Goal: Task Accomplishment & Management: Manage account settings

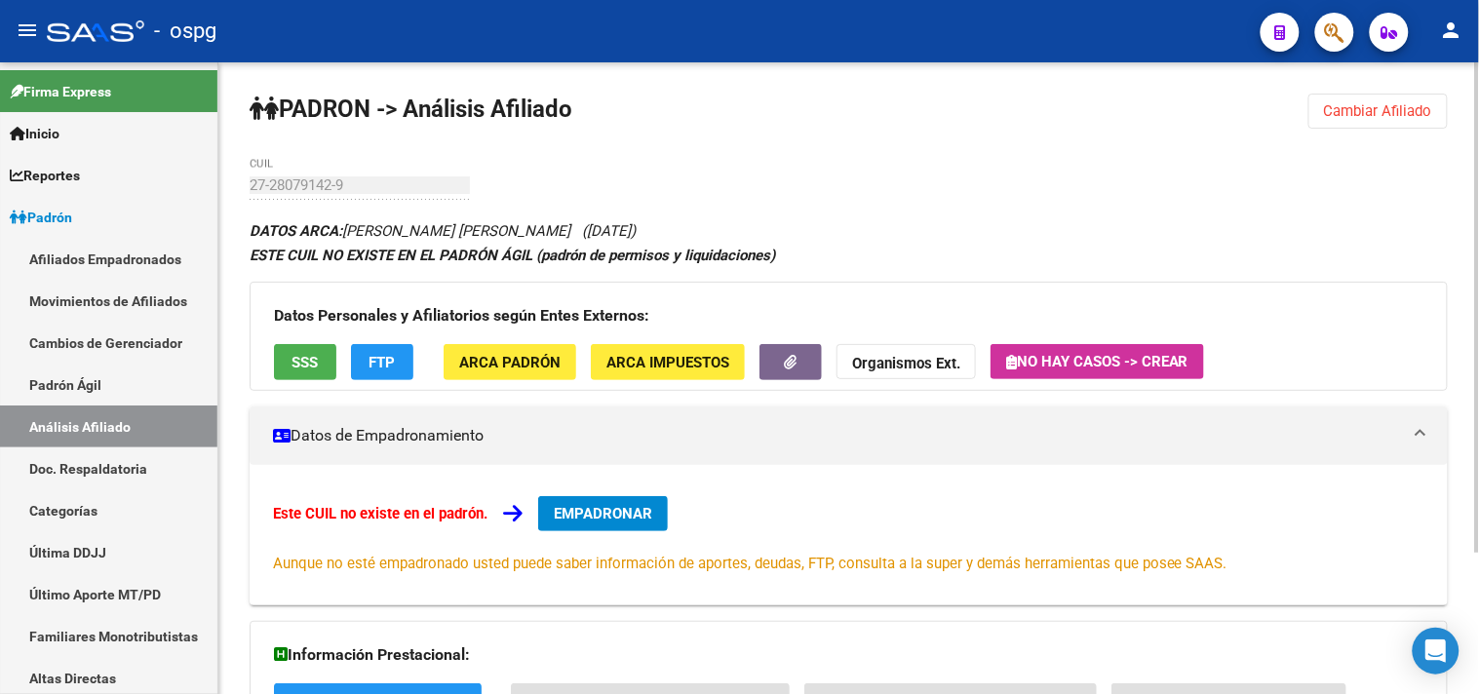
scroll to position [255, 0]
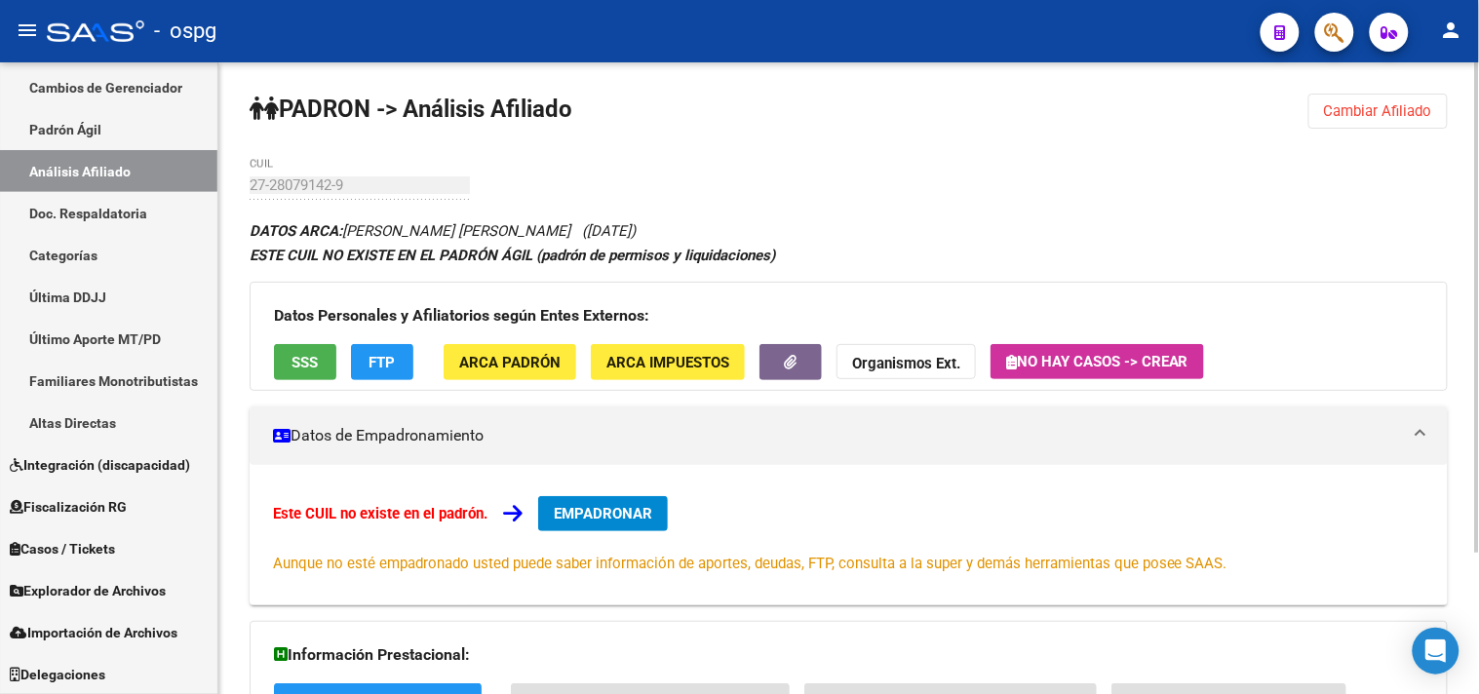
drag, startPoint x: 1340, startPoint y: 110, endPoint x: 1257, endPoint y: 125, distance: 84.1
click at [1333, 111] on span "Cambiar Afiliado" at bounding box center [1378, 111] width 108 height 18
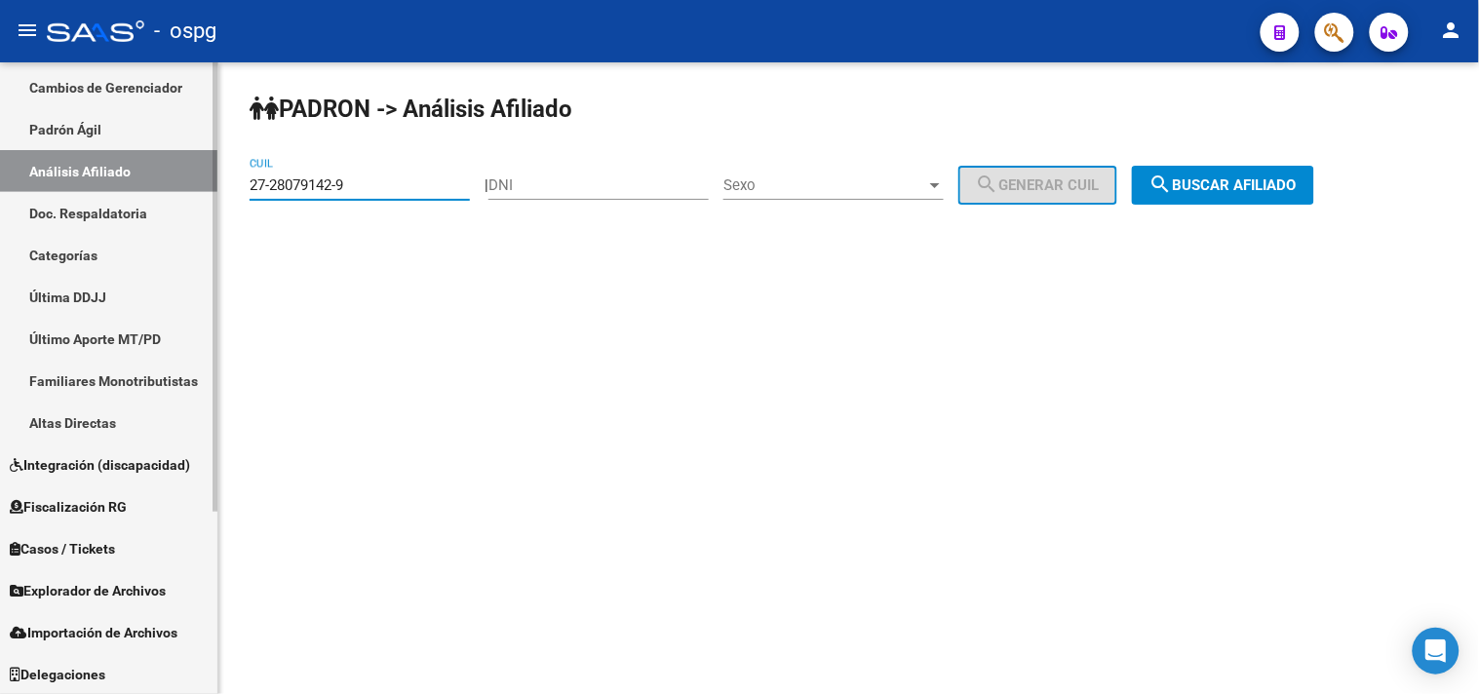
drag, startPoint x: 383, startPoint y: 180, endPoint x: 189, endPoint y: 188, distance: 194.1
click at [189, 187] on mat-sidenav-container "Firma Express Inicio Calendario SSS Instructivos Contacto OS Reportes Ingresos …" at bounding box center [739, 378] width 1479 height 632
paste input "0-25646173-1"
click at [1203, 206] on div "PADRON -> Análisis Afiliado 20-25646173-1 CUIL | DNI Sexo Sexo search Generar C…" at bounding box center [848, 164] width 1260 height 205
click at [1200, 180] on span "search Buscar afiliado" at bounding box center [1222, 185] width 147 height 18
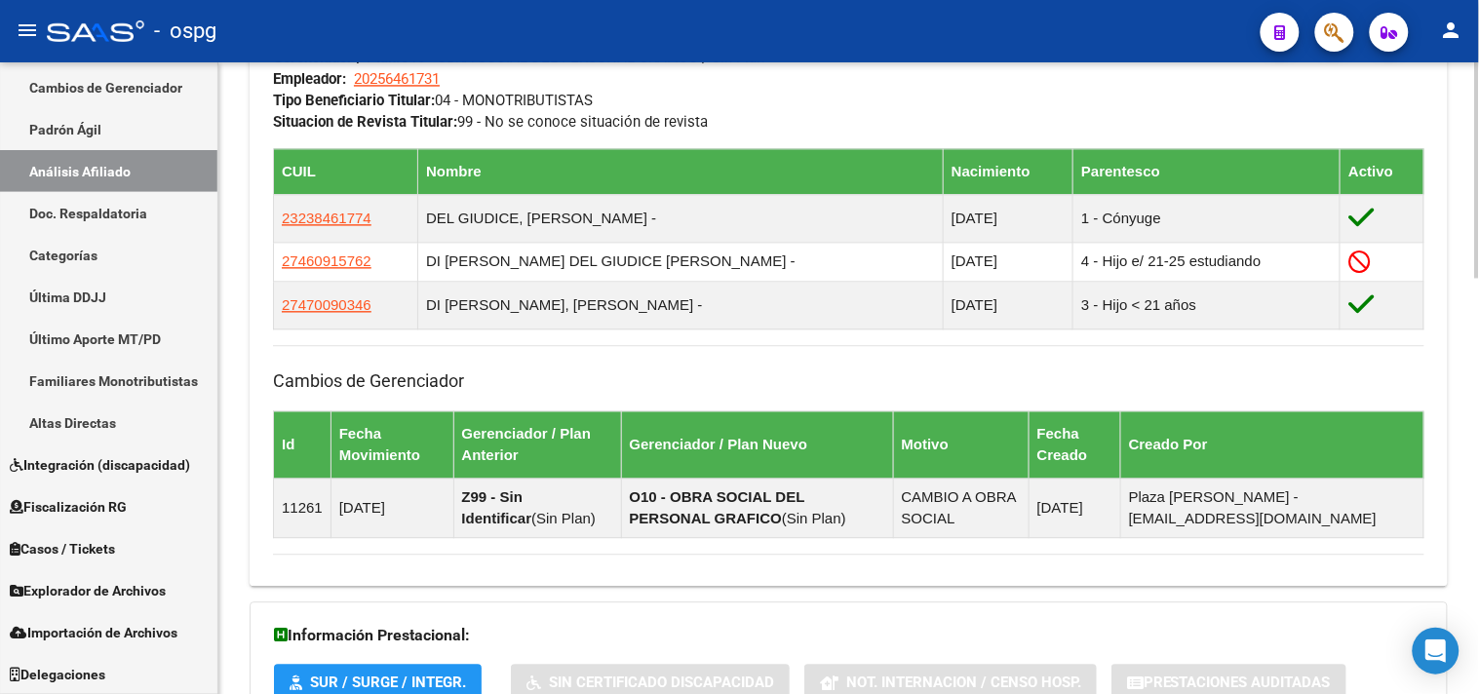
scroll to position [1217, 0]
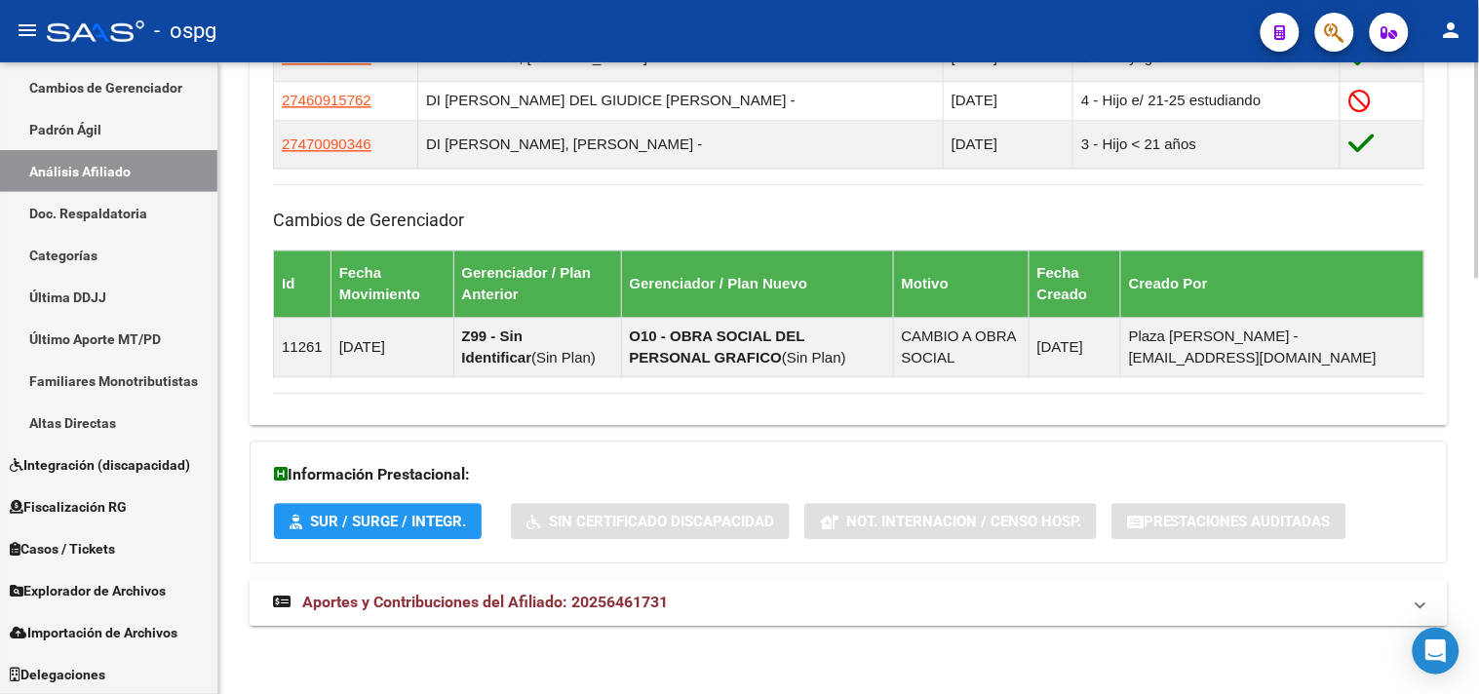
drag, startPoint x: 422, startPoint y: 599, endPoint x: 426, endPoint y: 589, distance: 10.5
click at [423, 598] on span "Aportes y Contribuciones del Afiliado: 20256461731" at bounding box center [485, 602] width 366 height 19
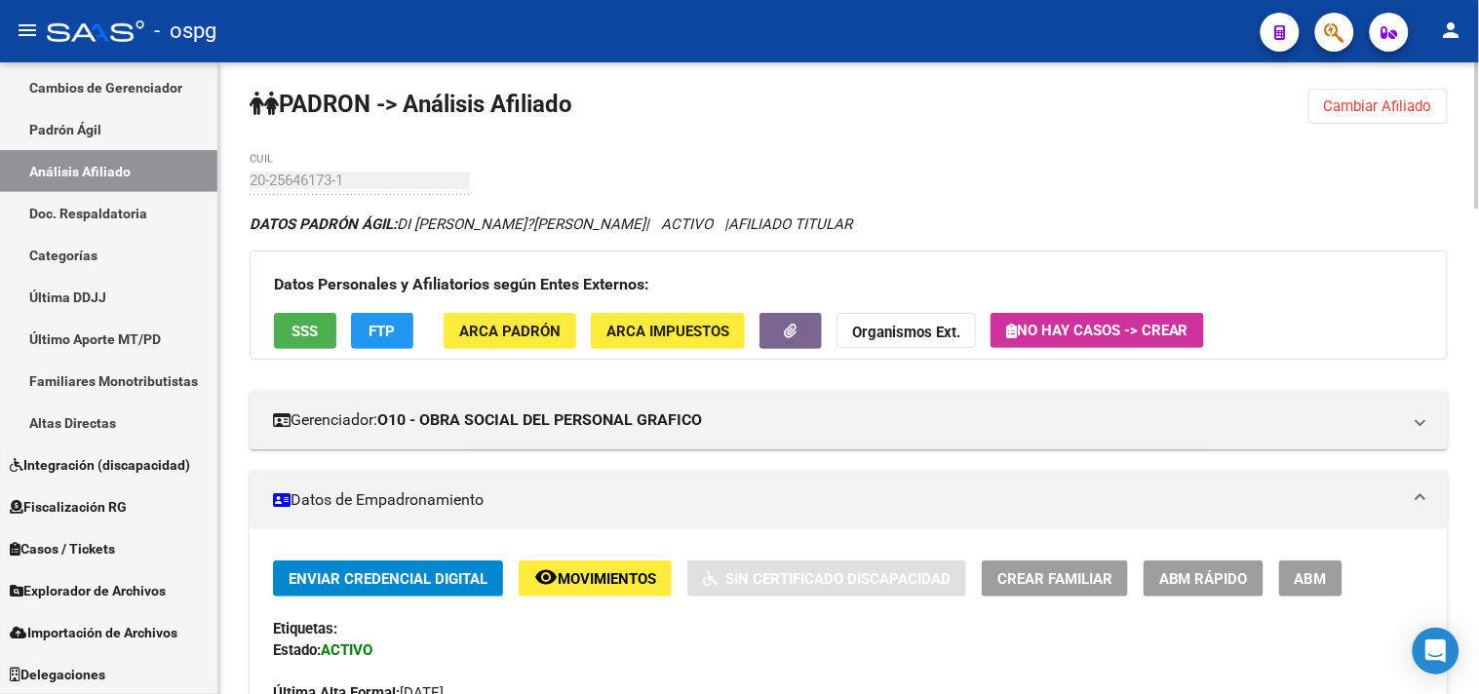
scroll to position [0, 0]
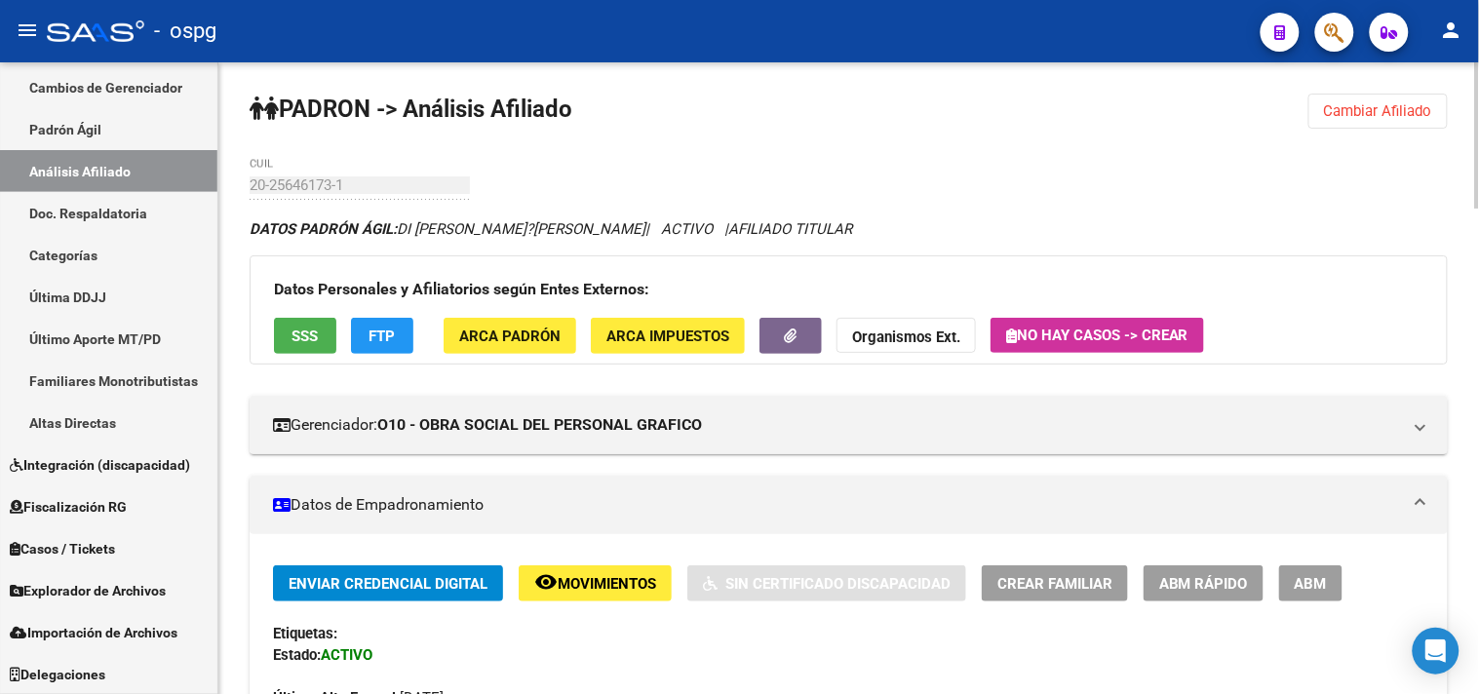
click at [1367, 119] on span "Cambiar Afiliado" at bounding box center [1378, 111] width 108 height 18
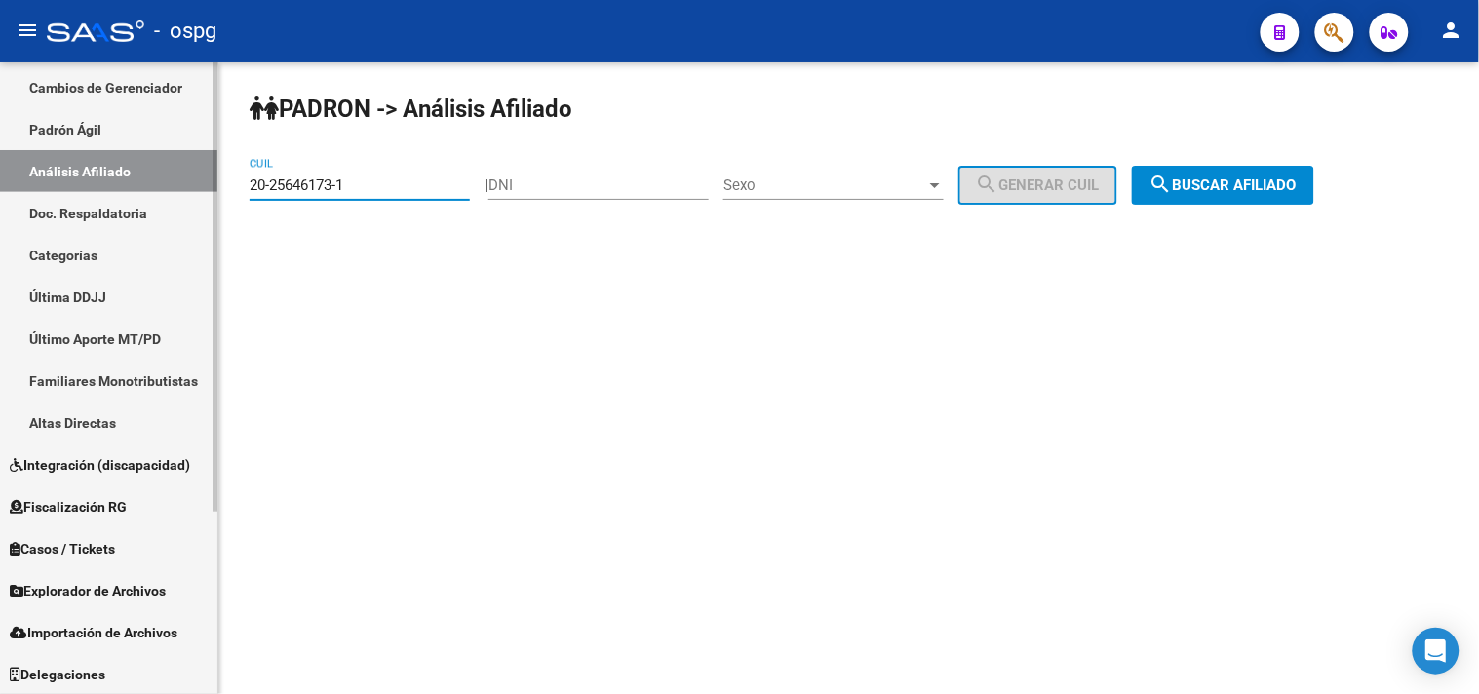
drag, startPoint x: 323, startPoint y: 186, endPoint x: 192, endPoint y: 193, distance: 130.8
click at [192, 193] on mat-sidenav-container "Firma Express Inicio Calendario SSS Instructivos Contacto OS Reportes Ingresos …" at bounding box center [739, 378] width 1479 height 632
type input "23-41916697-9"
click at [521, 200] on div "DNI" at bounding box center [598, 179] width 220 height 42
type input "41"
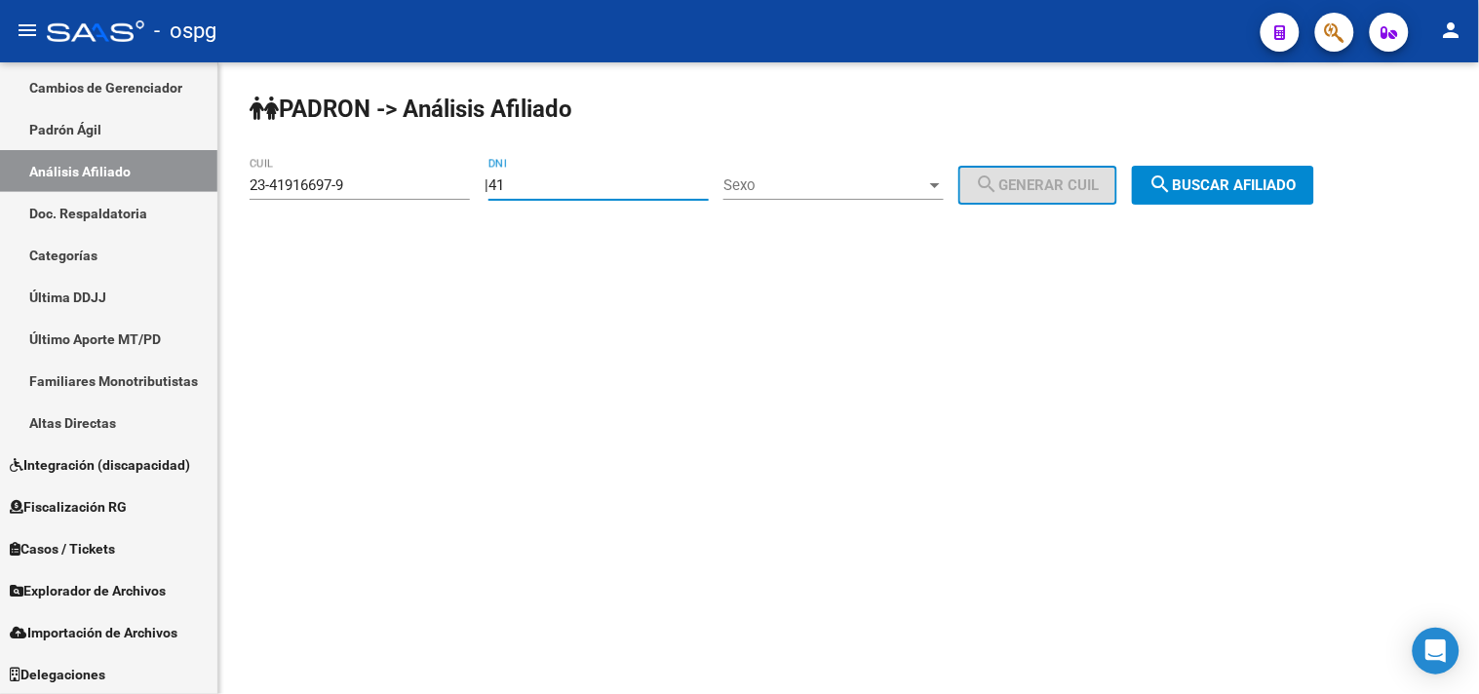
drag, startPoint x: 549, startPoint y: 188, endPoint x: 471, endPoint y: 179, distance: 78.5
click at [471, 179] on app-analisis-afiliado "PADRON -> Análisis Afiliado 23-41916697-9 CUIL | 41 DNI Sexo Sexo search Genera…" at bounding box center [789, 185] width 1079 height 18
click at [1173, 189] on mat-icon "search" at bounding box center [1160, 184] width 23 height 23
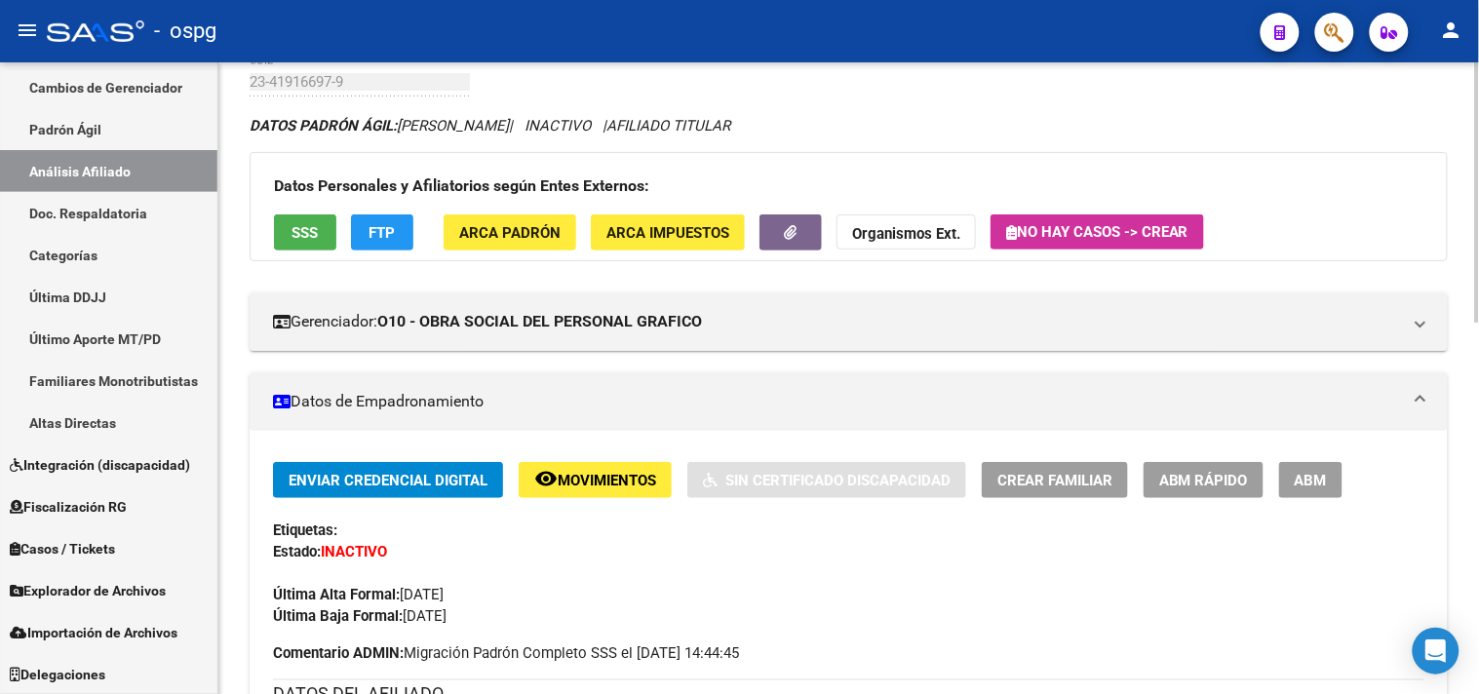
scroll to position [216, 0]
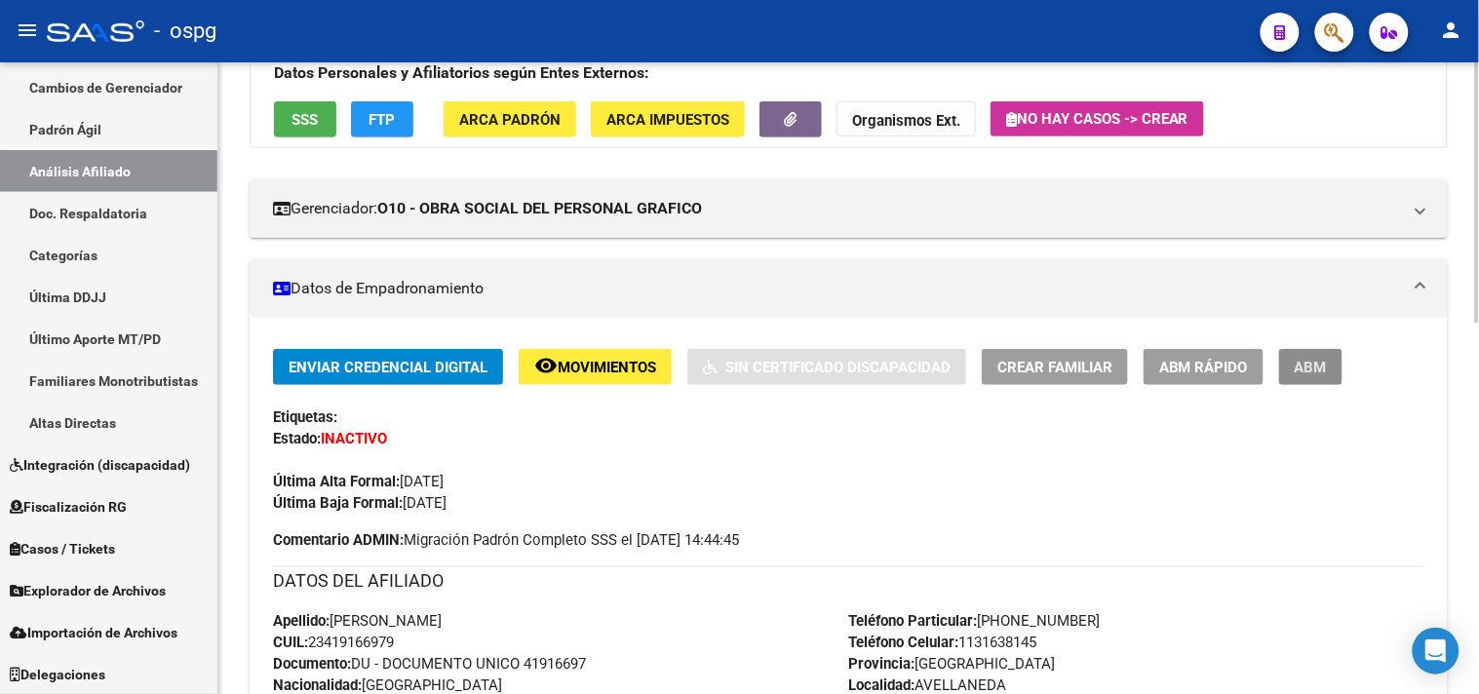
click at [1297, 362] on span "ABM" at bounding box center [1310, 368] width 32 height 18
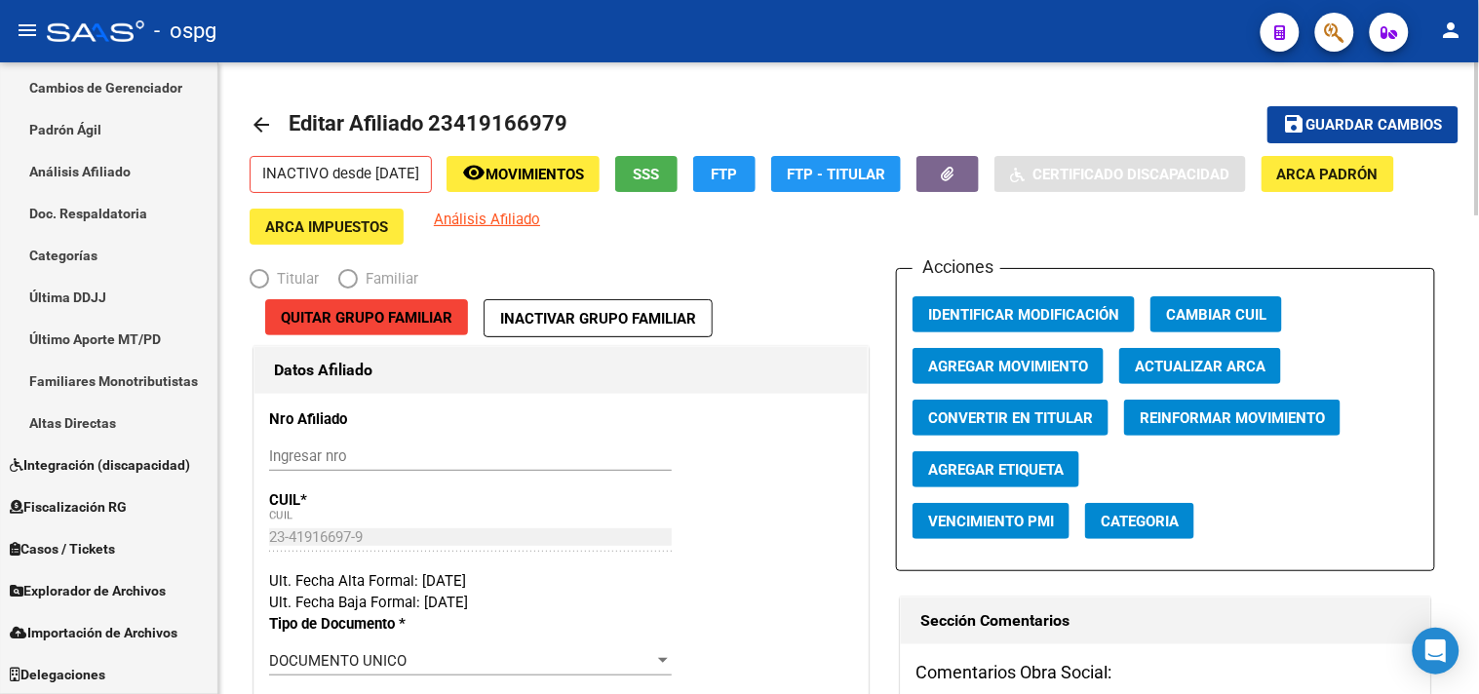
radio input "true"
type input "30-71210265-5"
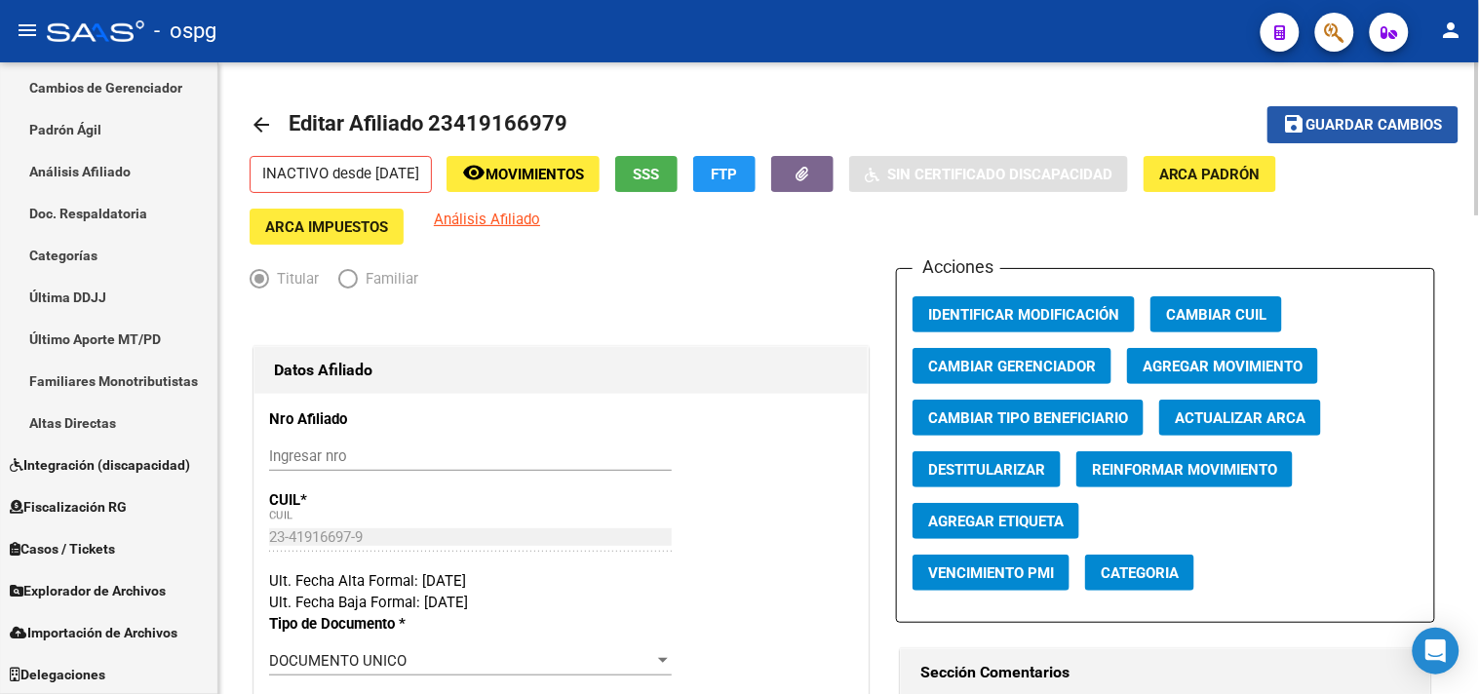
click at [1331, 122] on span "Guardar cambios" at bounding box center [1374, 126] width 136 height 18
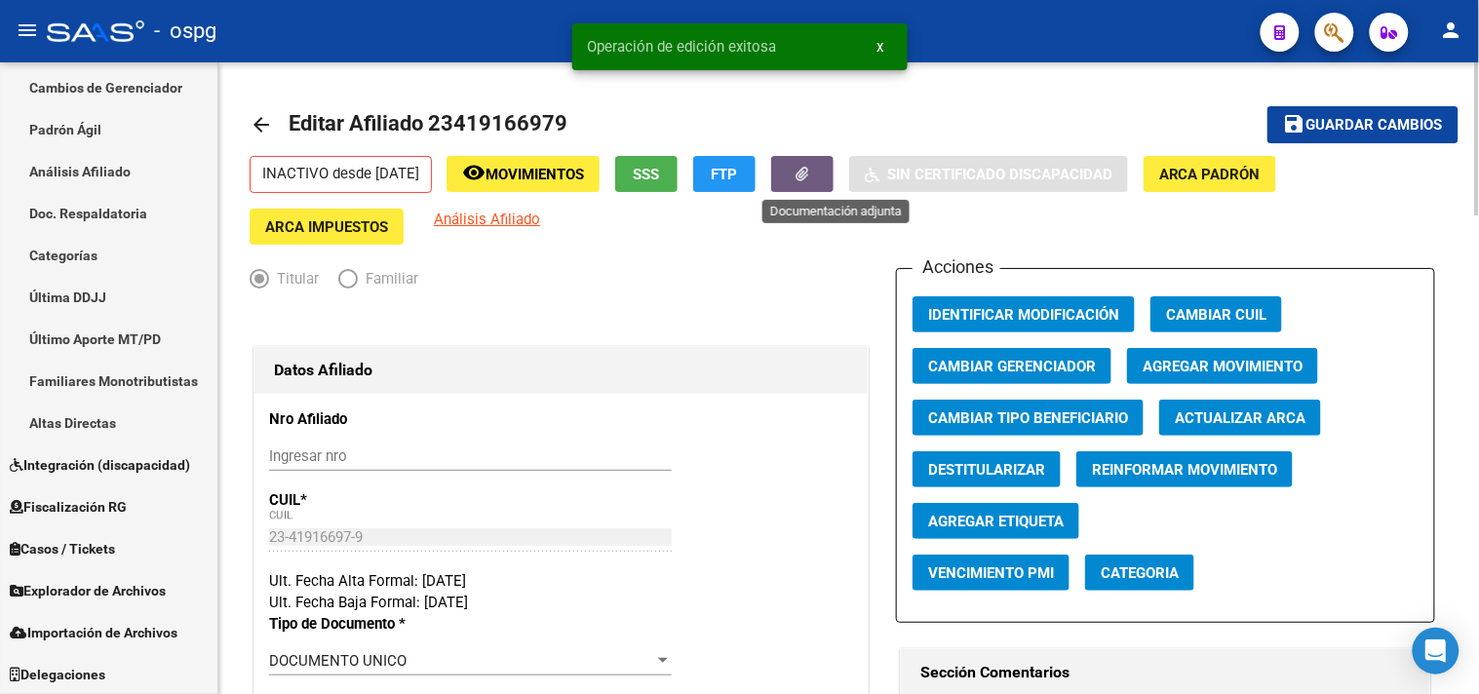
click at [833, 186] on button "button" at bounding box center [802, 174] width 62 height 36
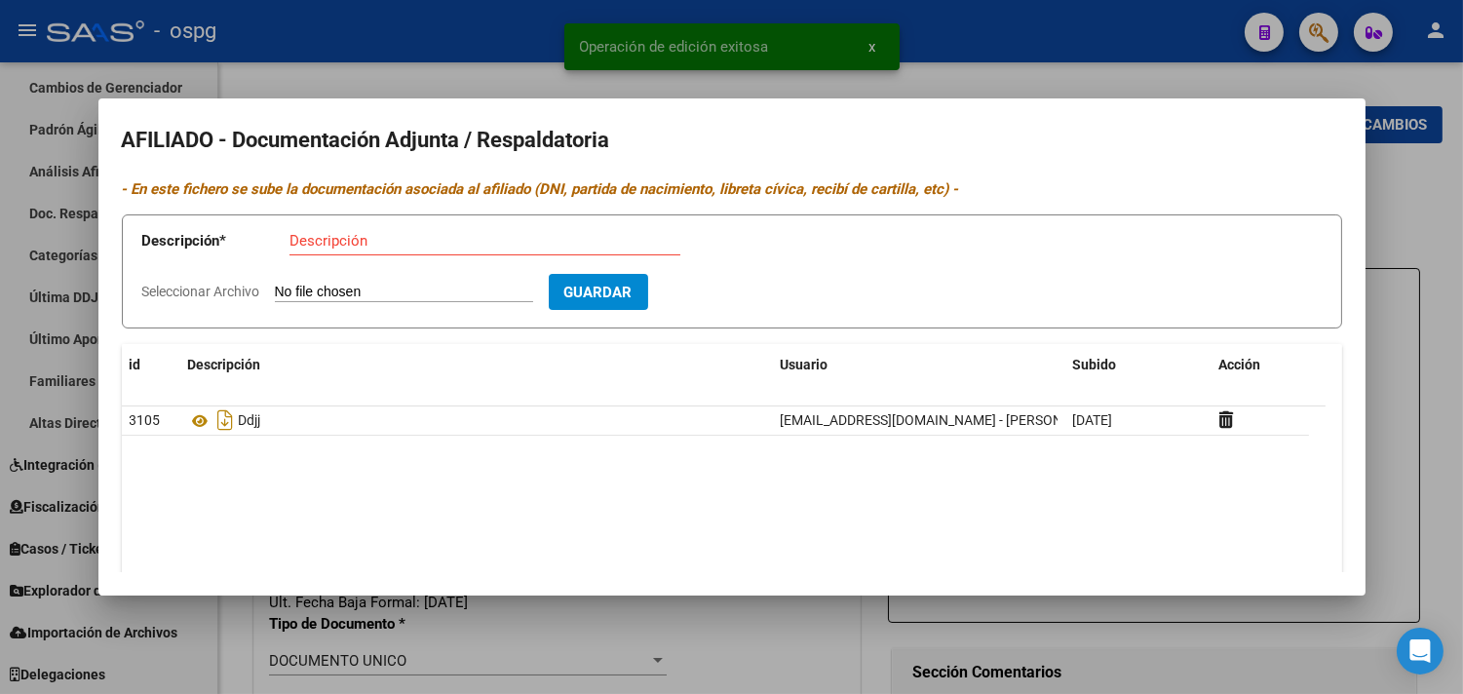
click at [673, 40] on div at bounding box center [731, 347] width 1463 height 694
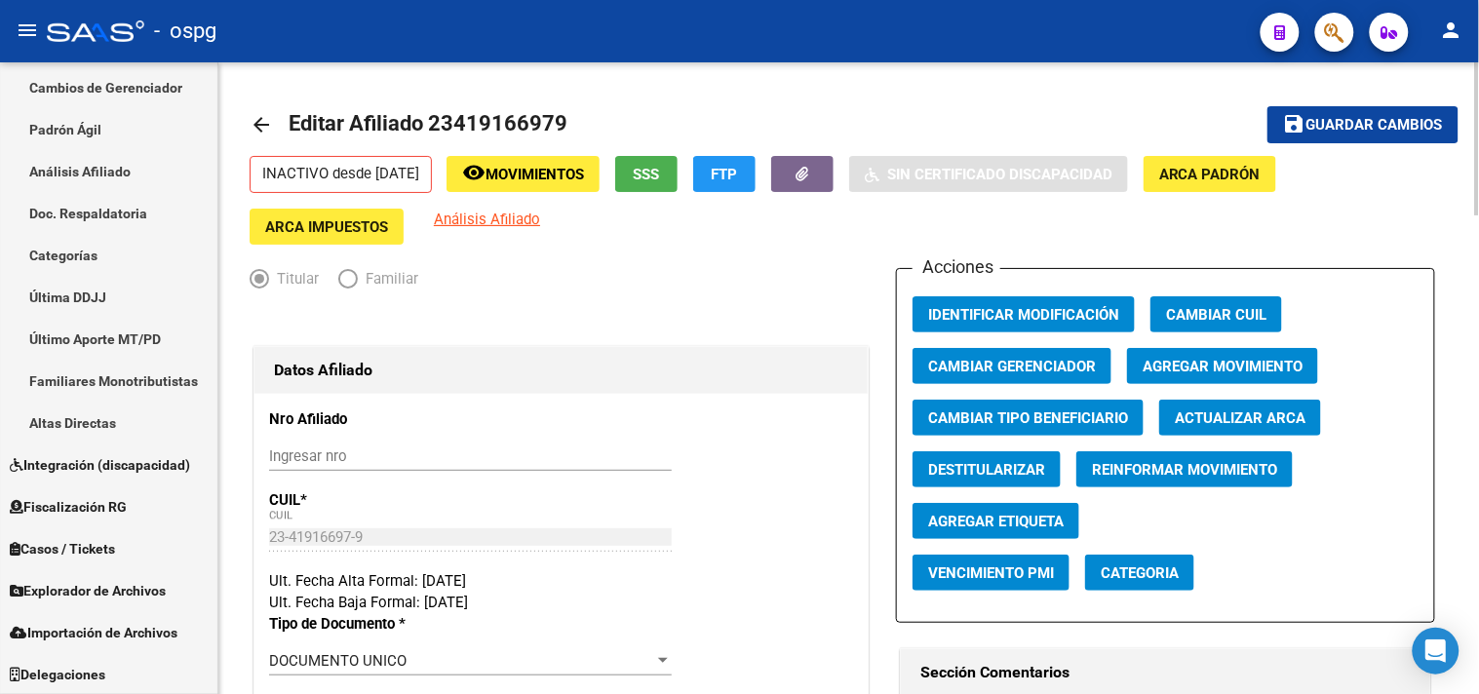
click at [251, 127] on mat-icon "arrow_back" at bounding box center [261, 124] width 23 height 23
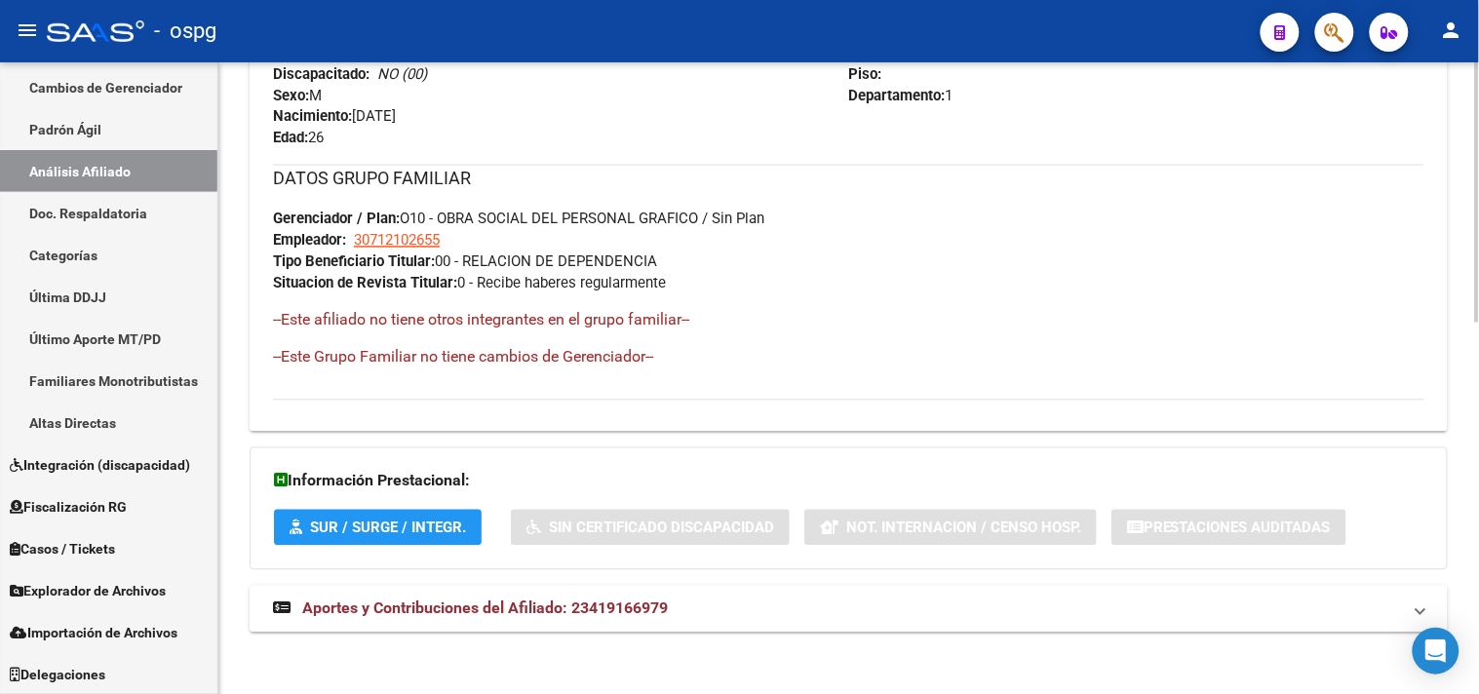
scroll to position [900, 0]
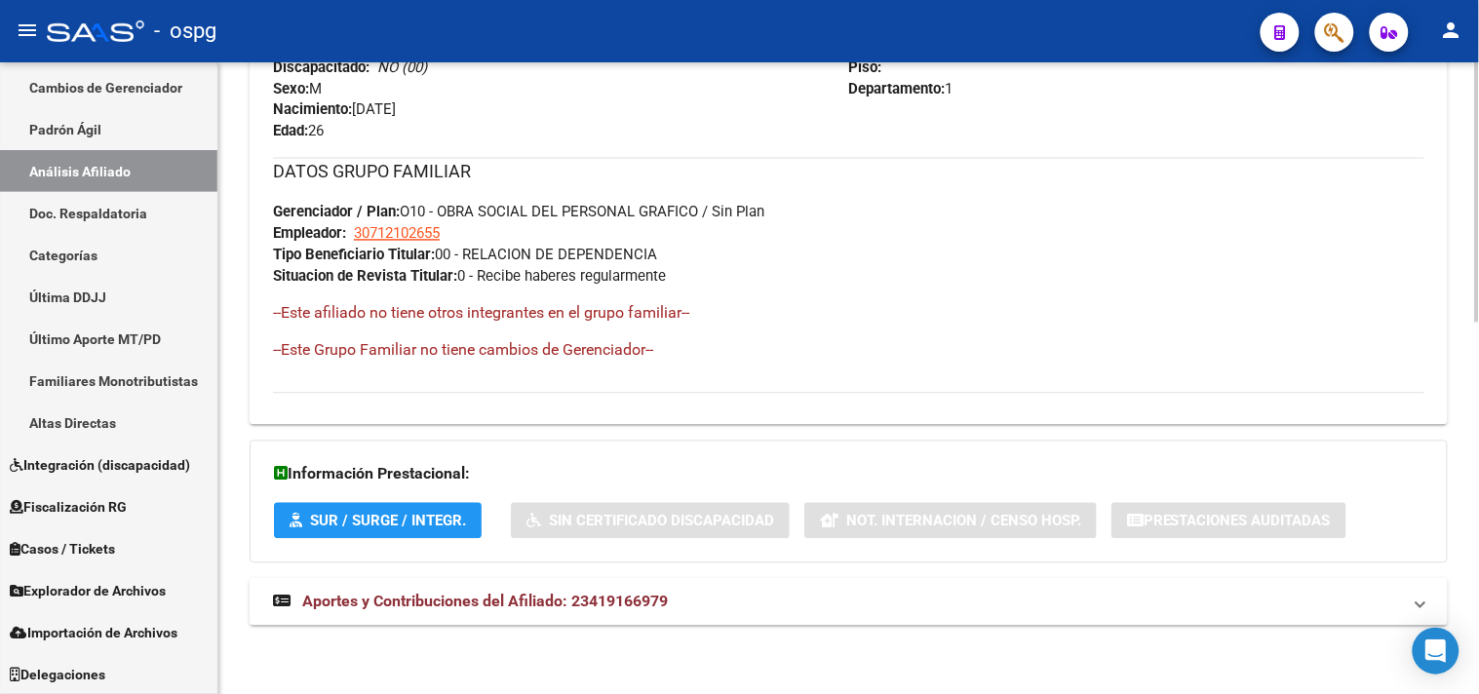
click at [582, 596] on span "Aportes y Contribuciones del Afiliado: 23419166979" at bounding box center [485, 602] width 366 height 19
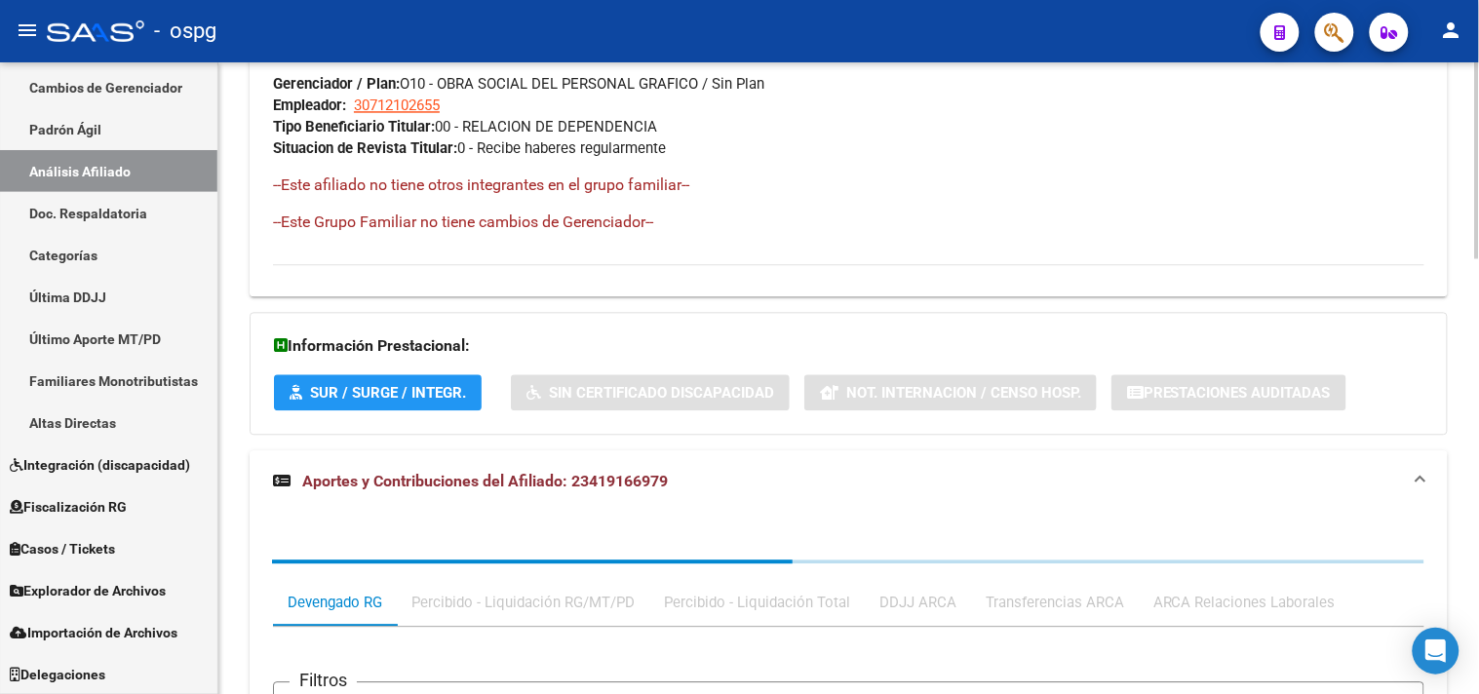
scroll to position [1122, 0]
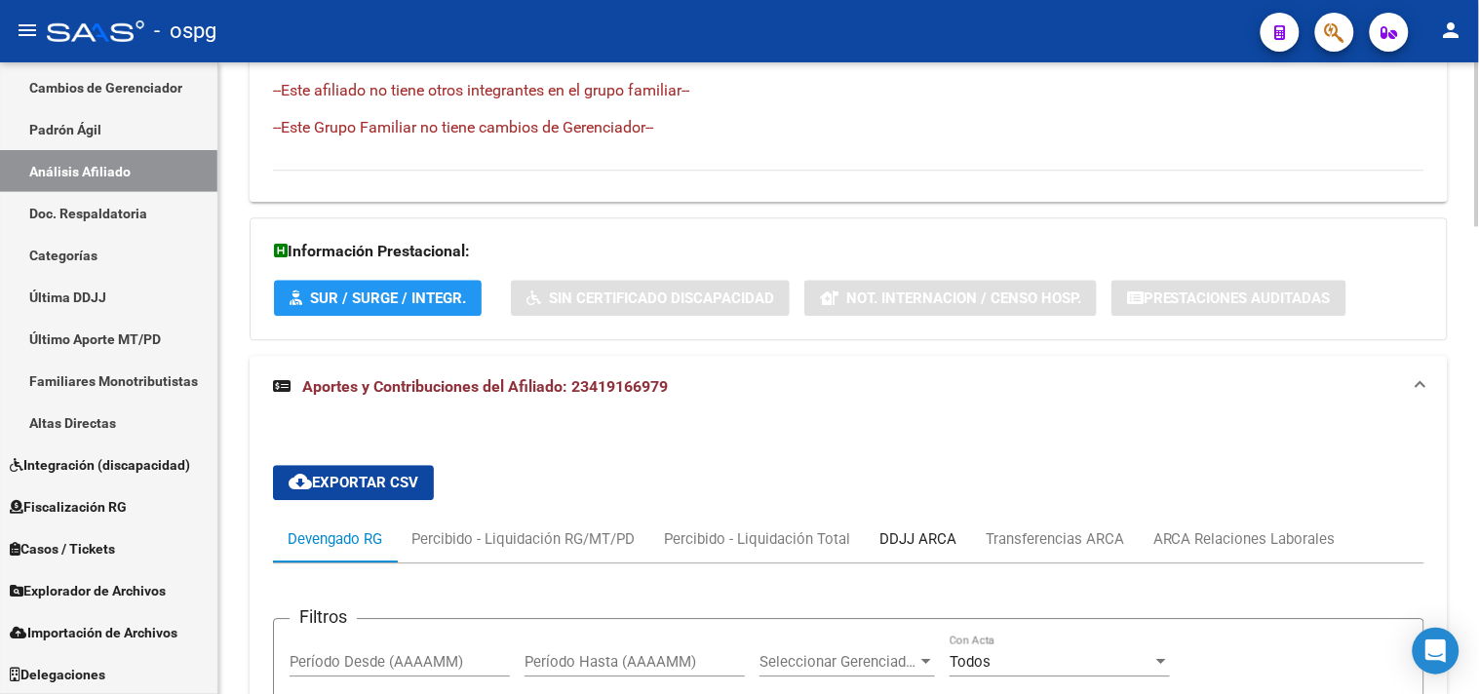
click at [888, 560] on div "DDJJ ARCA" at bounding box center [918, 539] width 106 height 47
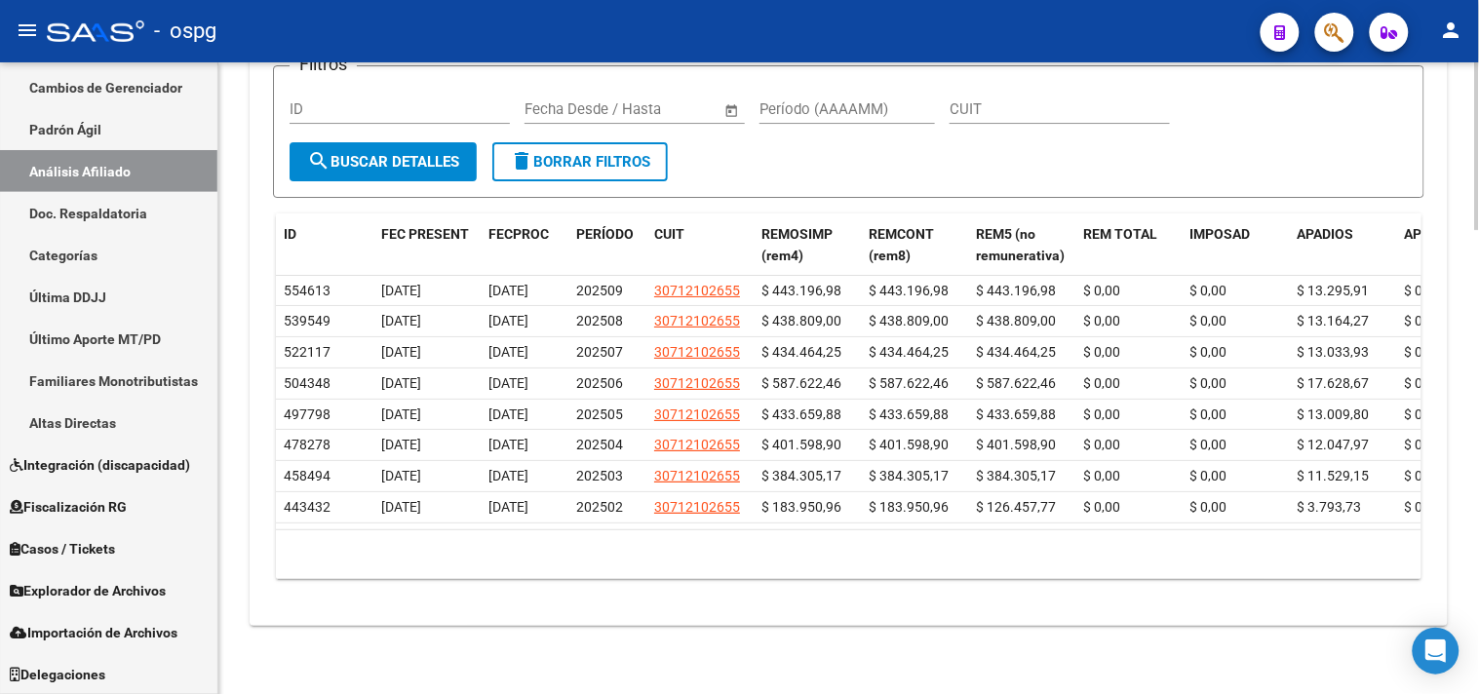
scroll to position [1741, 0]
